Goal: Understand process/instructions: Learn how to perform a task or action

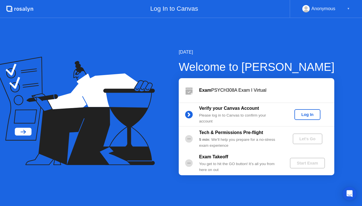
click at [303, 118] on button "Log In" at bounding box center [307, 114] width 26 height 11
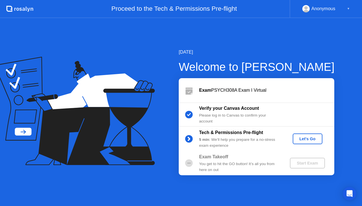
click at [307, 139] on div "Let's Go" at bounding box center [307, 139] width 25 height 5
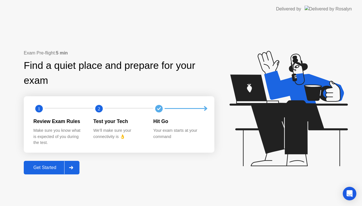
click at [72, 171] on div at bounding box center [71, 167] width 14 height 13
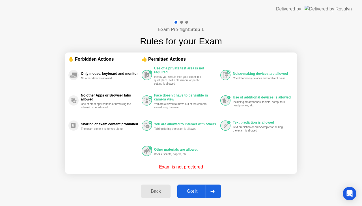
click at [214, 191] on icon at bounding box center [212, 191] width 4 height 3
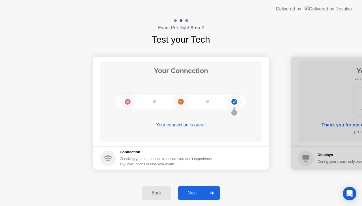
click at [214, 191] on div at bounding box center [212, 193] width 14 height 13
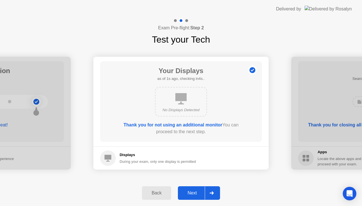
click at [214, 191] on div at bounding box center [212, 193] width 14 height 13
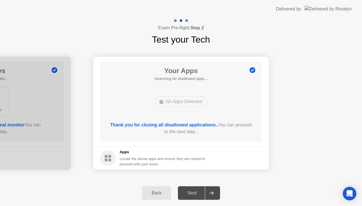
click at [214, 191] on div at bounding box center [212, 193] width 14 height 13
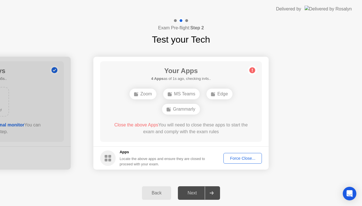
click at [205, 190] on div at bounding box center [212, 193] width 14 height 13
click at [262, 182] on div "Back Next" at bounding box center [181, 193] width 362 height 26
click at [263, 121] on main "Your Apps 4 Apps as of 4s ago, checking in1s.. Zoom MS Teams Edge Grammarly Clo…" at bounding box center [180, 102] width 175 height 90
click at [248, 154] on button "Force Close..." at bounding box center [242, 158] width 38 height 11
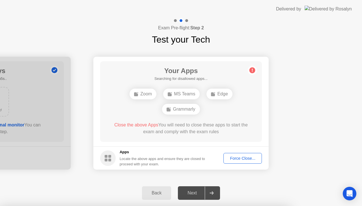
click at [193, 196] on div "Next" at bounding box center [192, 193] width 25 height 5
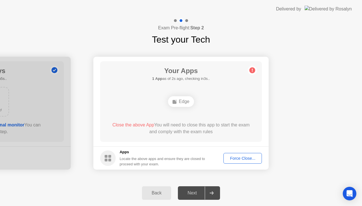
click at [233, 158] on div "Force Close..." at bounding box center [242, 158] width 35 height 5
click at [205, 139] on div "Your Apps 1 App as of 4s ago, checking in1s.. Edge Close the above App You will…" at bounding box center [181, 101] width 162 height 81
click at [210, 193] on icon at bounding box center [212, 193] width 4 height 3
click at [85, 182] on div "Back Next" at bounding box center [181, 193] width 362 height 26
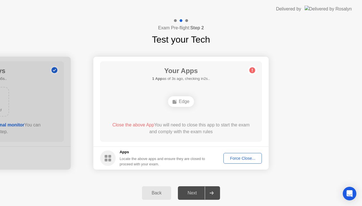
click at [204, 194] on div "Next" at bounding box center [192, 193] width 25 height 5
click at [252, 159] on div "Force Close..." at bounding box center [242, 158] width 35 height 5
